Goal: Find specific page/section: Find specific page/section

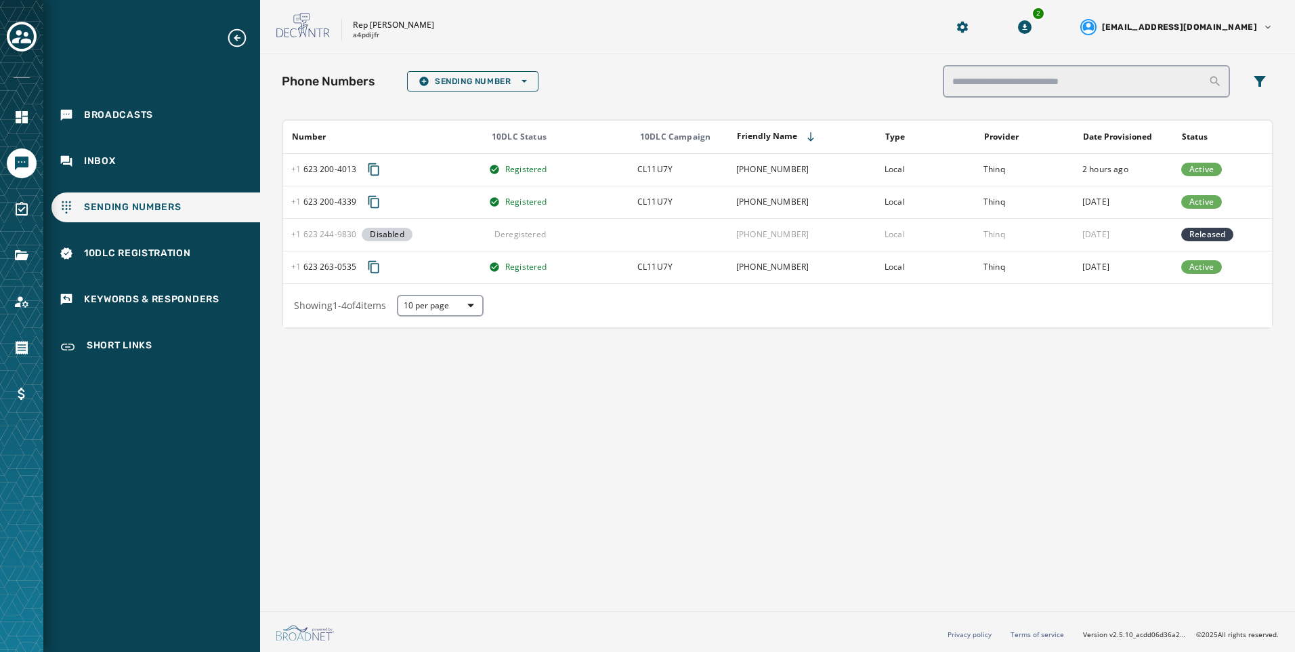
click at [584, 444] on div "Phone Numbers Sending Number Open options Number 10DLC Status 10DLC Campaign Fr…" at bounding box center [777, 329] width 1035 height 551
click at [148, 127] on div "Broadcasts" at bounding box center [155, 115] width 209 height 30
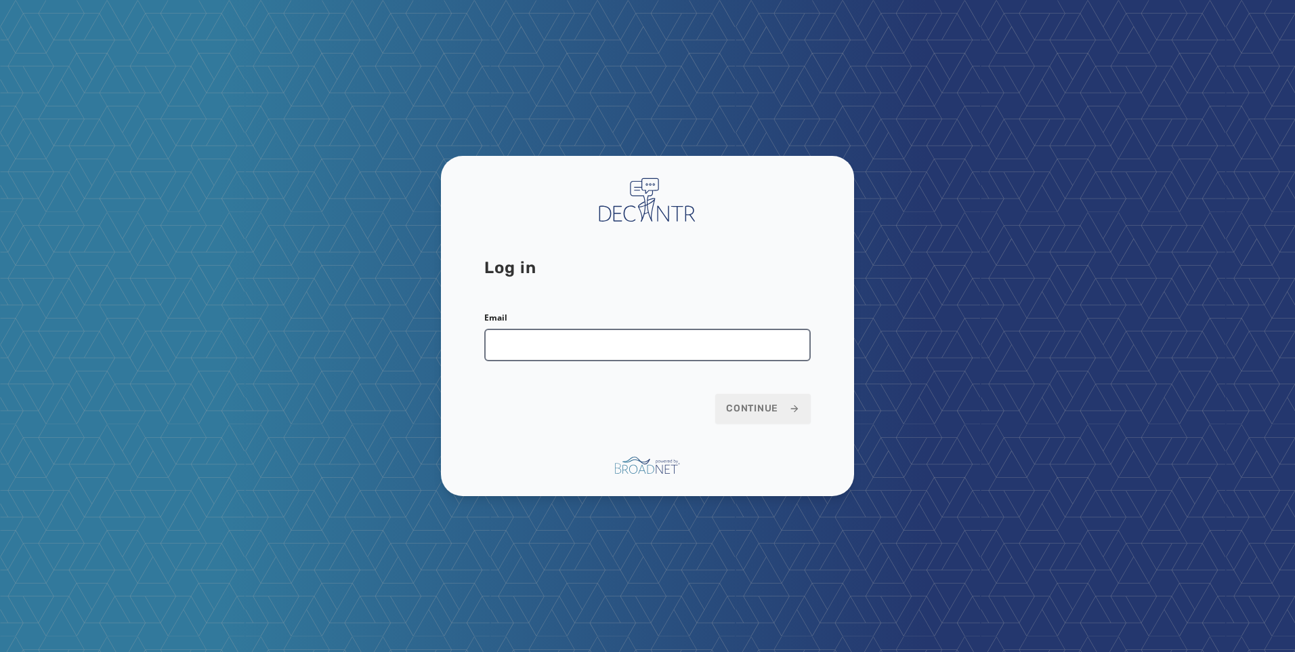
click at [547, 338] on input "Email" at bounding box center [647, 344] width 326 height 33
type input "**********"
click at [740, 421] on button "Continue" at bounding box center [762, 408] width 95 height 30
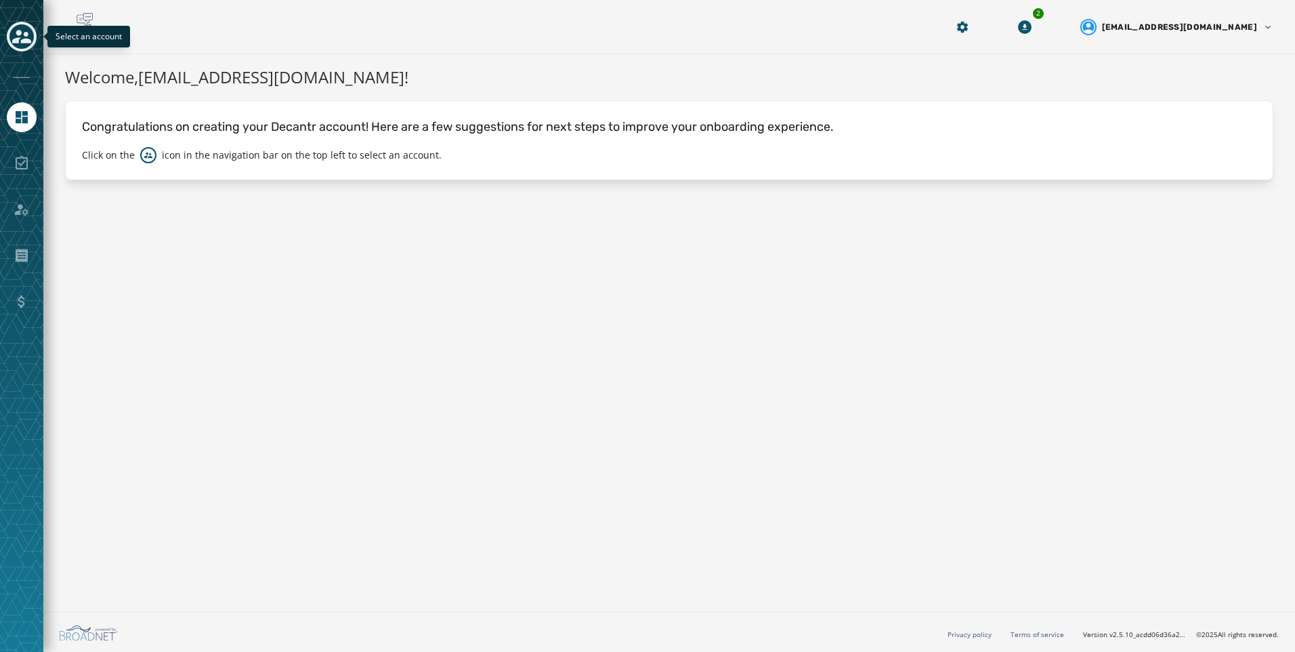
click at [28, 41] on icon "Toggle account select drawer" at bounding box center [21, 37] width 19 height 14
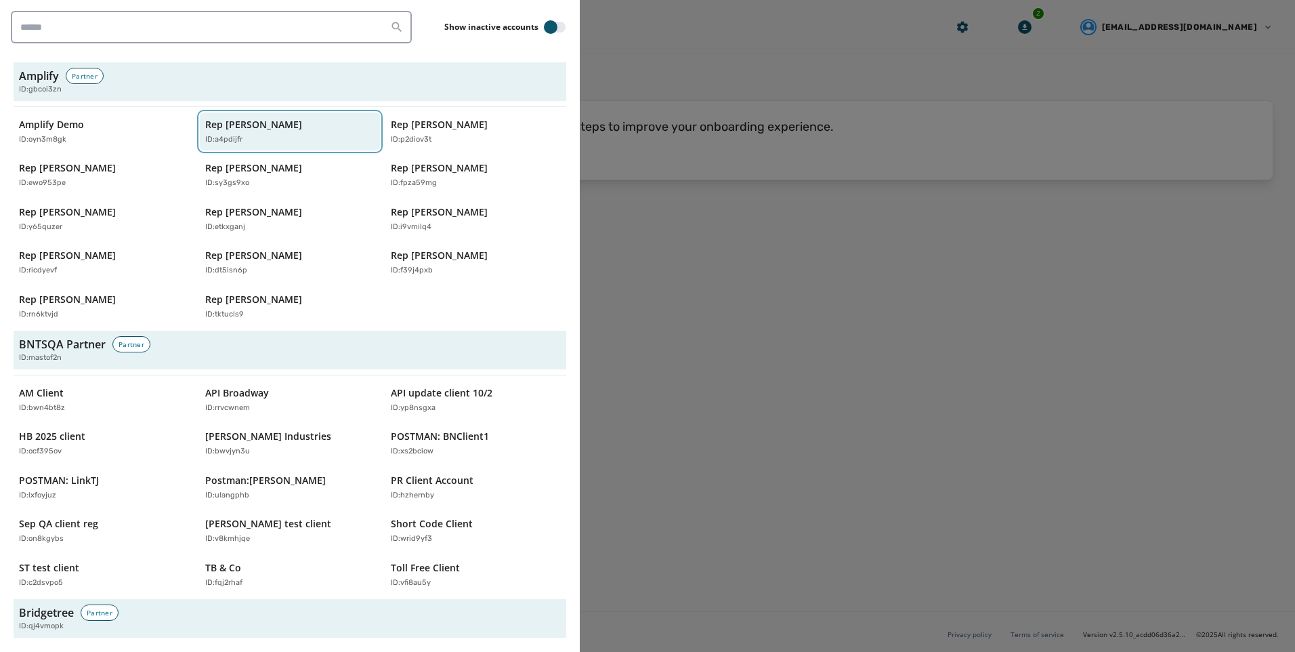
click at [249, 144] on div "ID: a4pdijfr" at bounding box center [283, 140] width 156 height 12
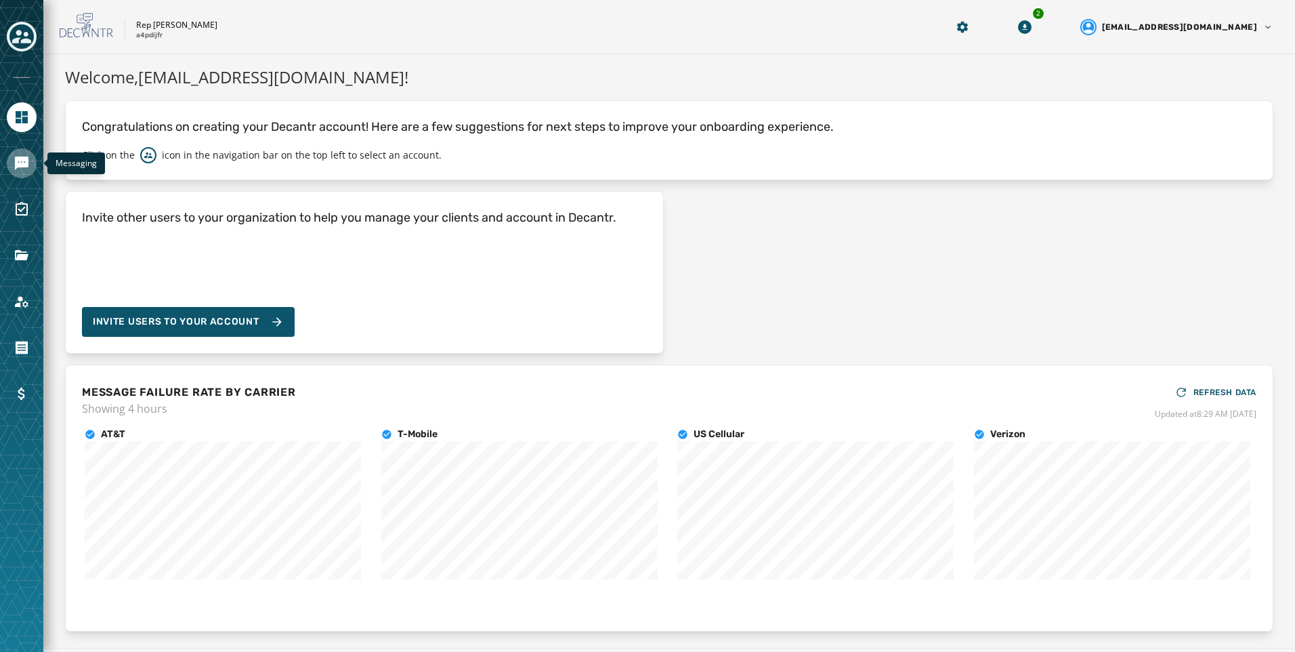
click at [28, 172] on link "Navigate to Messaging" at bounding box center [22, 163] width 30 height 30
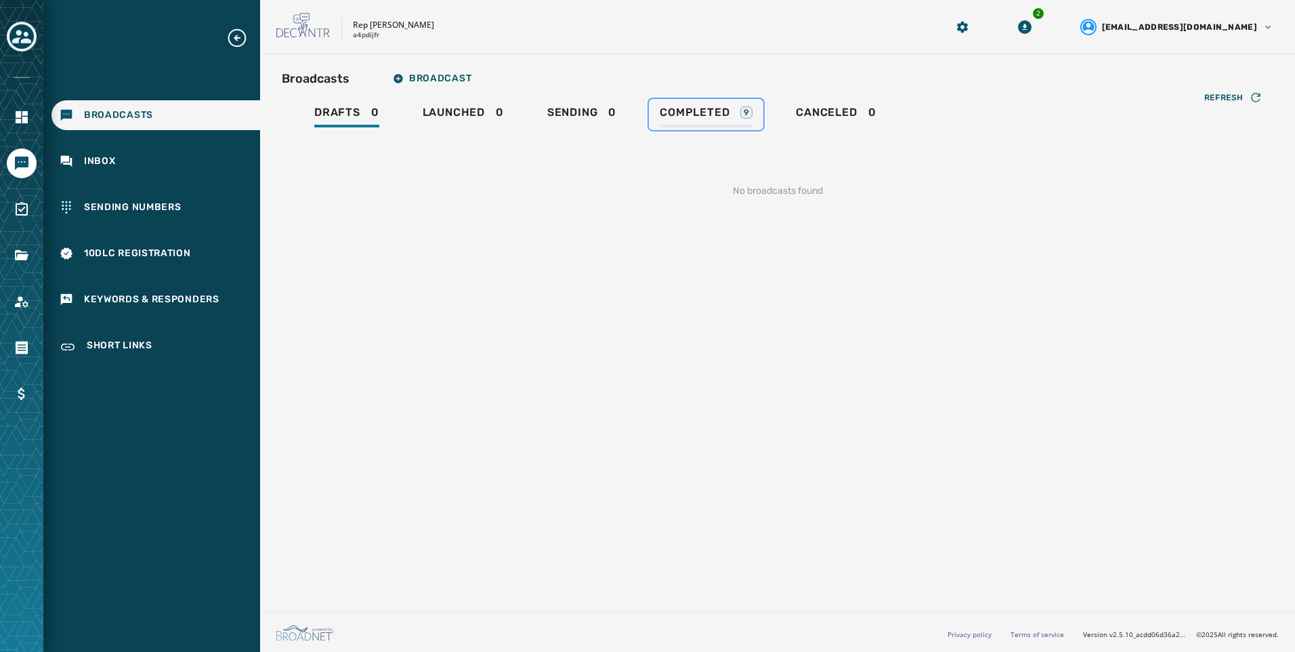
click at [738, 112] on div "Completed 9" at bounding box center [706, 117] width 93 height 22
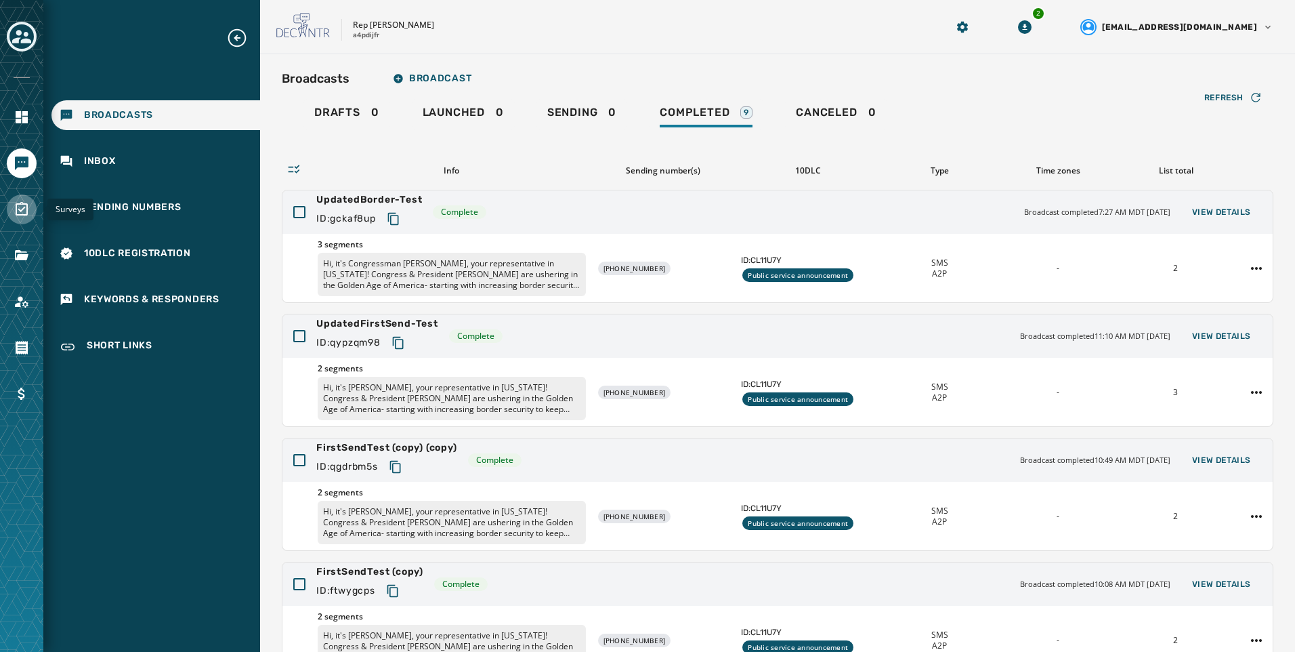
click at [28, 215] on icon "Navigate to Surveys" at bounding box center [22, 209] width 16 height 16
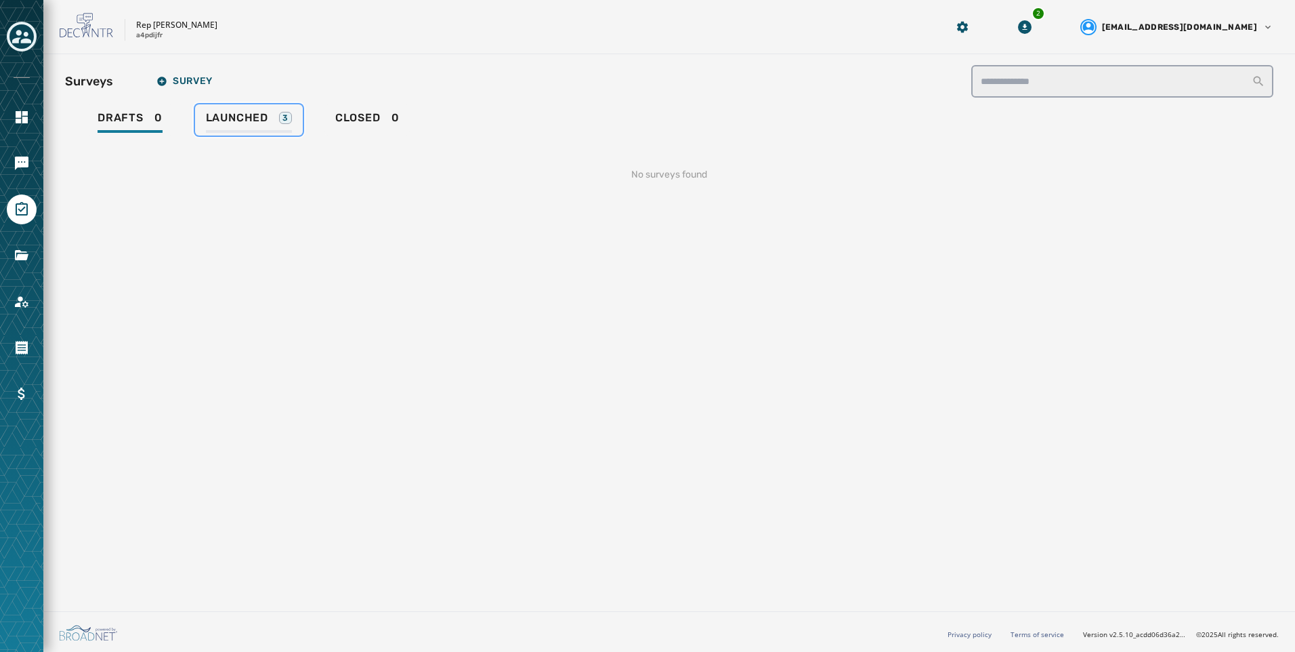
click at [239, 129] on div "Launched 3" at bounding box center [249, 122] width 86 height 22
